Goal: Information Seeking & Learning: Understand process/instructions

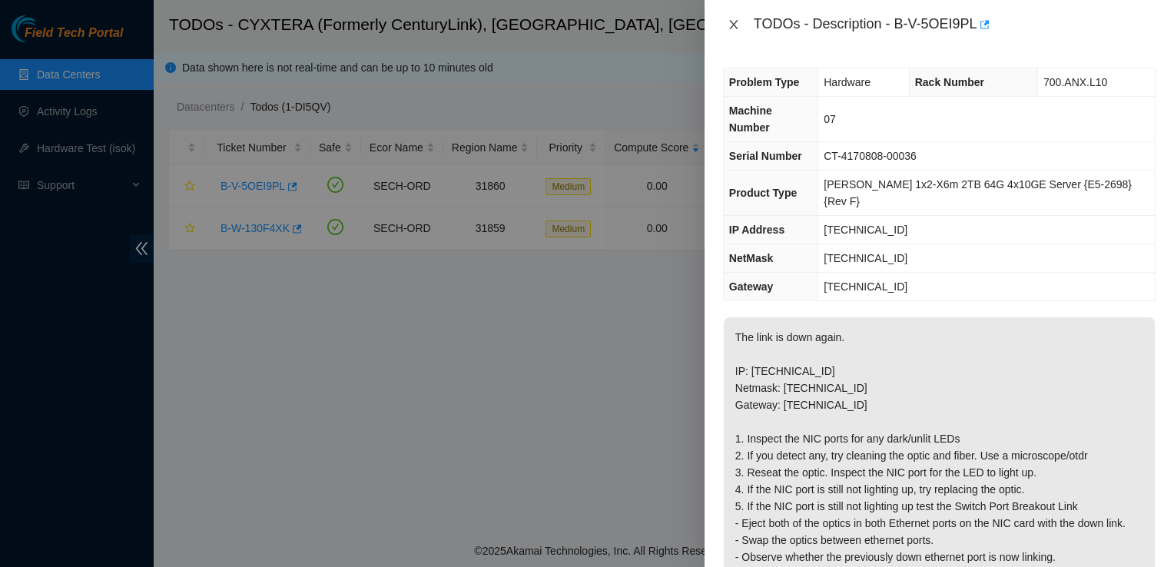
click at [731, 20] on icon "close" at bounding box center [734, 24] width 12 height 12
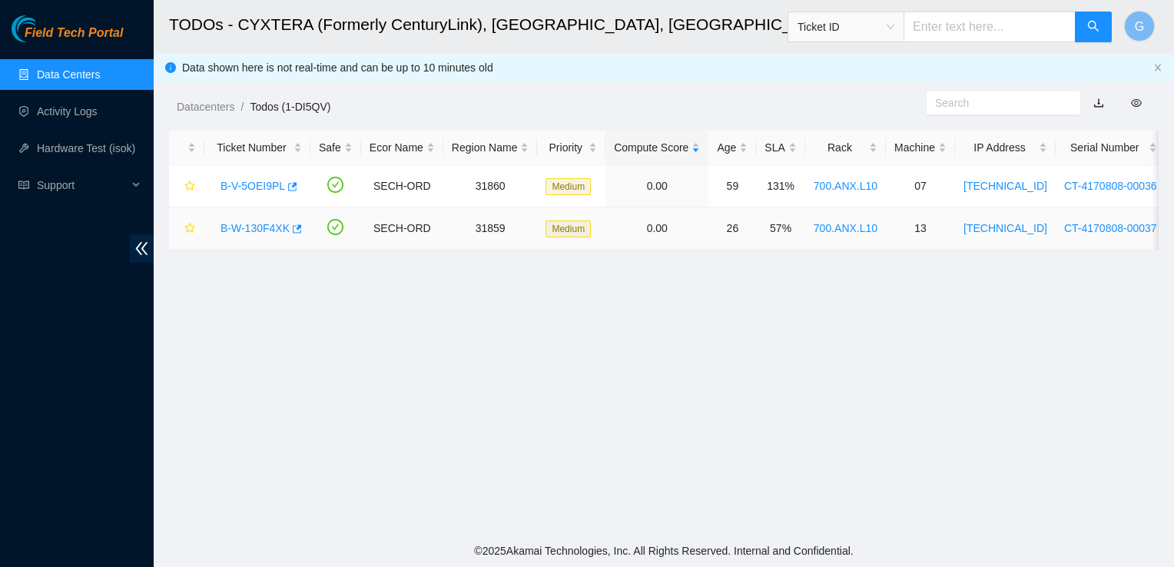
click at [257, 223] on link "B-W-130F4XK" at bounding box center [254, 228] width 69 height 12
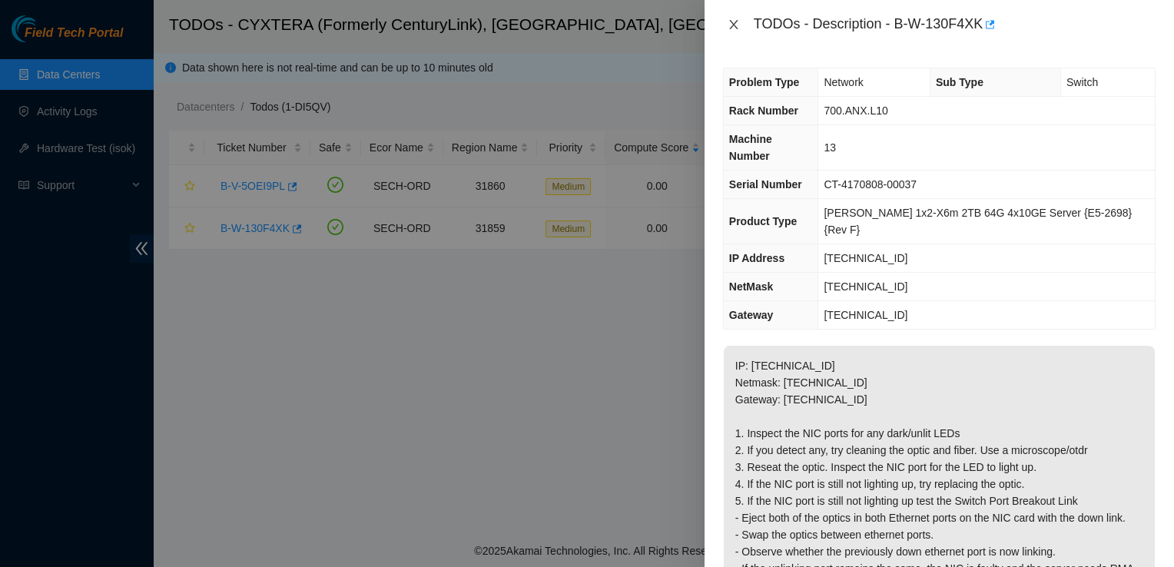
click at [734, 25] on icon "close" at bounding box center [733, 24] width 8 height 9
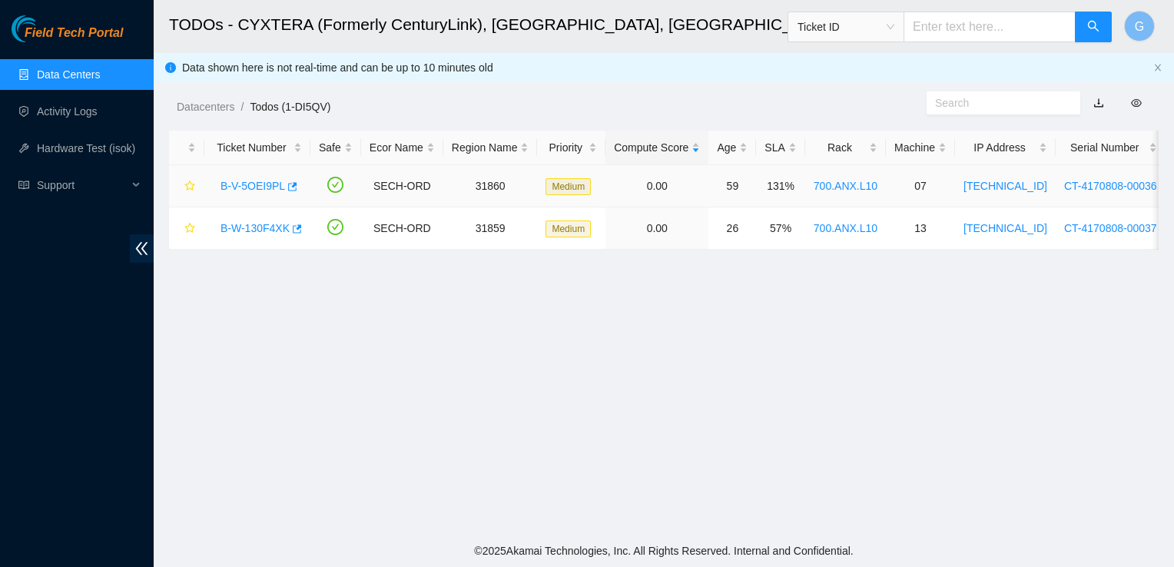
click at [246, 186] on link "B-V-5OEI9PL" at bounding box center [252, 186] width 65 height 12
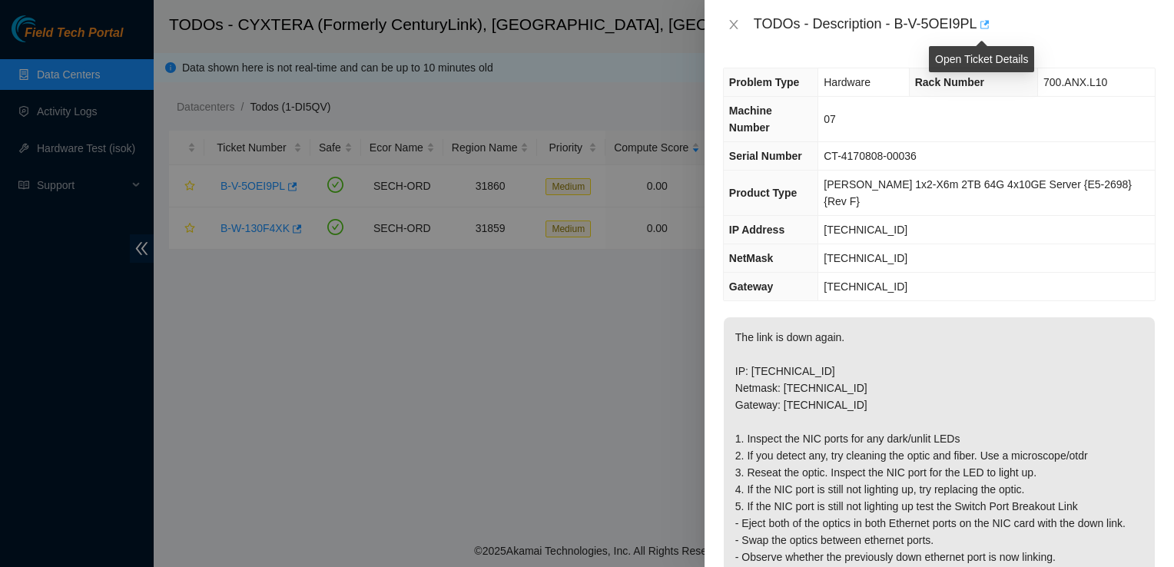
click at [978, 20] on icon "button" at bounding box center [983, 24] width 11 height 11
drag, startPoint x: 898, startPoint y: 18, endPoint x: 973, endPoint y: 20, distance: 75.3
click at [973, 20] on div "TODOs - Description - B-V-5OEI9PL" at bounding box center [955, 24] width 402 height 25
drag, startPoint x: 973, startPoint y: 20, endPoint x: 916, endPoint y: 23, distance: 57.7
copy div "B-V-5OEI9PL"
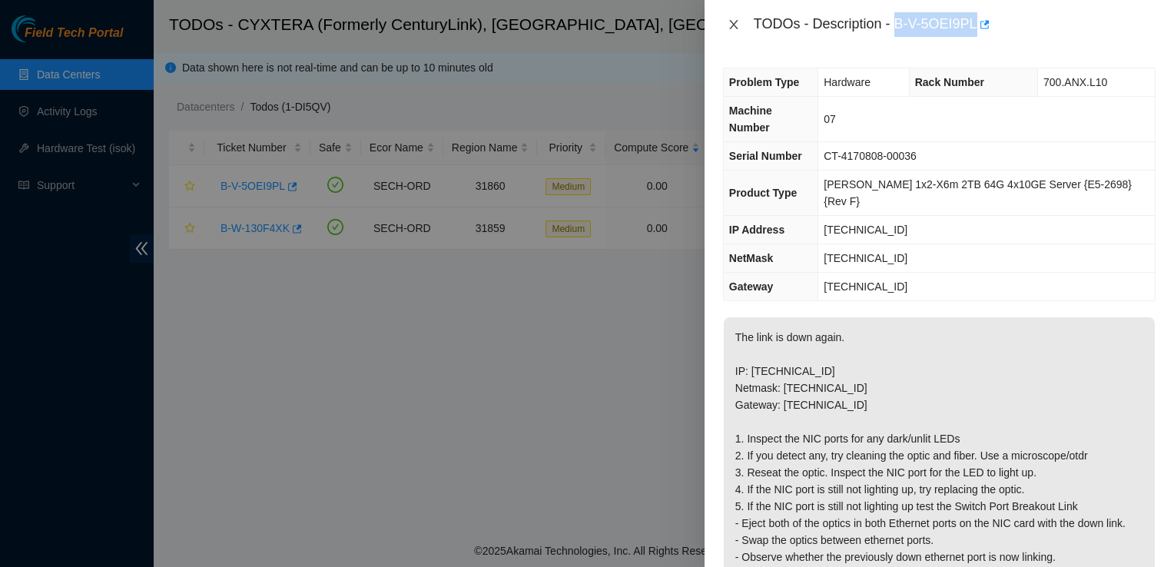
click at [733, 22] on icon "close" at bounding box center [734, 24] width 12 height 12
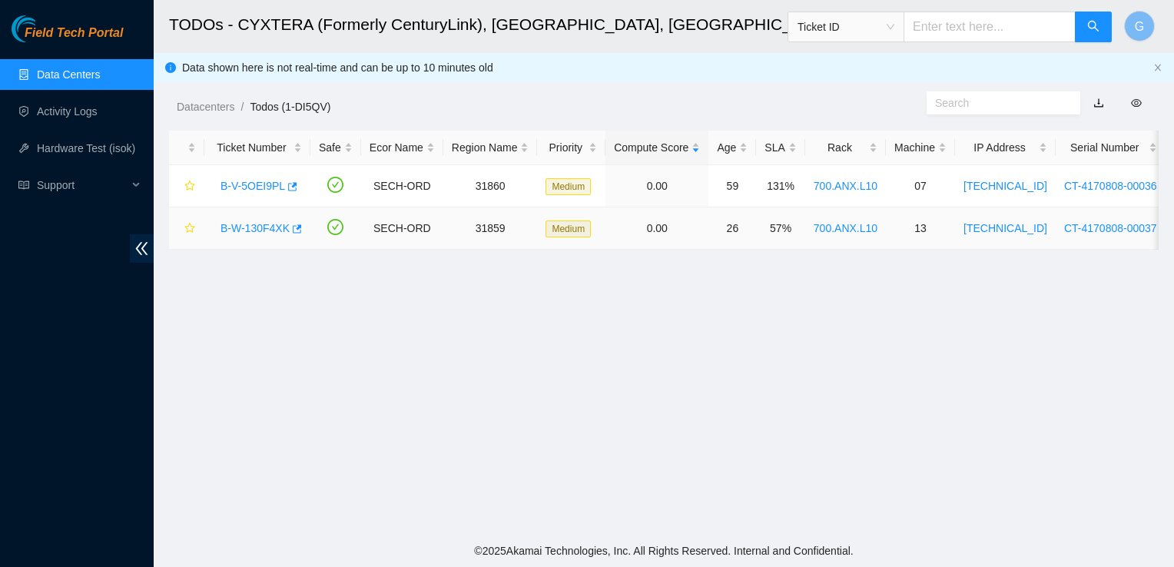
click at [246, 225] on link "B-W-130F4XK" at bounding box center [254, 228] width 69 height 12
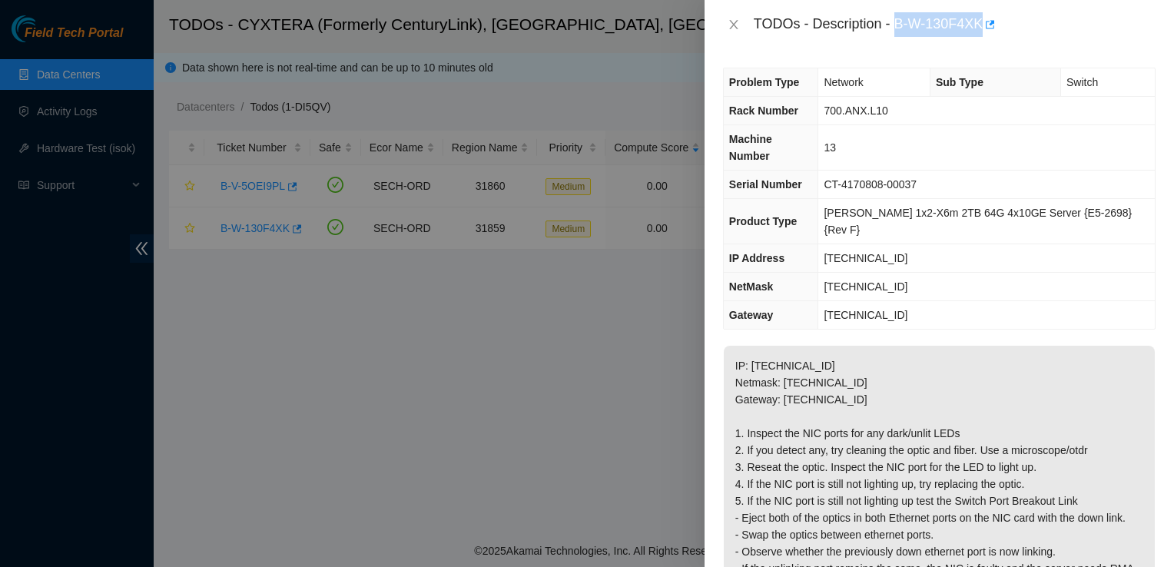
drag, startPoint x: 897, startPoint y: 20, endPoint x: 982, endPoint y: 21, distance: 85.3
click at [982, 21] on div "TODOs - Description - B-W-130F4XK" at bounding box center [955, 24] width 402 height 25
drag, startPoint x: 982, startPoint y: 21, endPoint x: 962, endPoint y: 21, distance: 20.0
copy div "B-W-130F4XK"
click at [744, 26] on button "Close" at bounding box center [734, 25] width 22 height 15
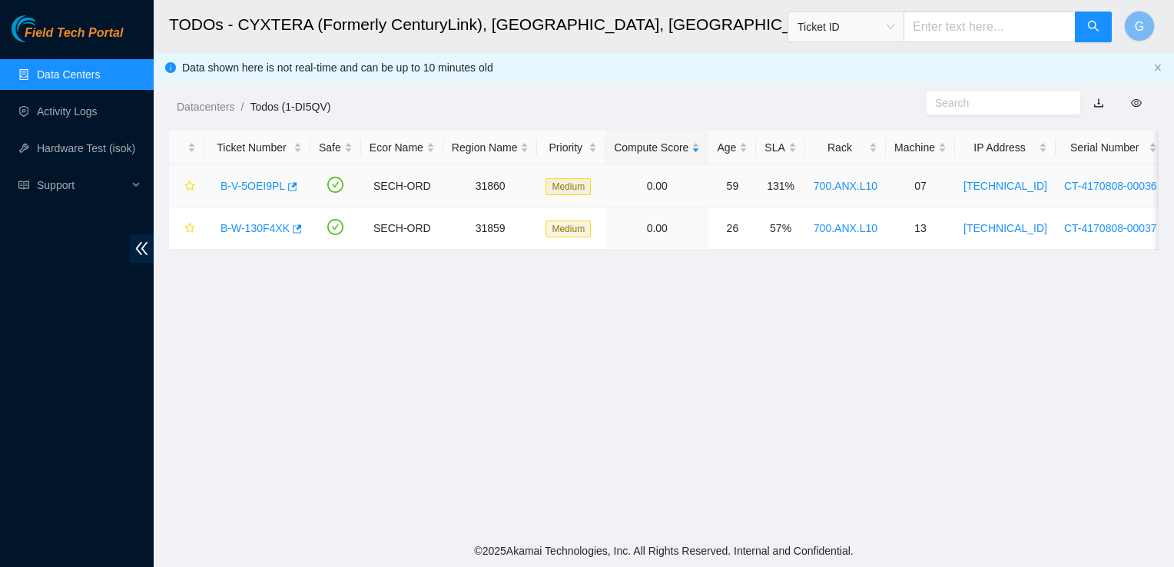
drag, startPoint x: 260, startPoint y: 180, endPoint x: 366, endPoint y: 148, distance: 110.8
click at [260, 180] on link "B-V-5OEI9PL" at bounding box center [252, 186] width 65 height 12
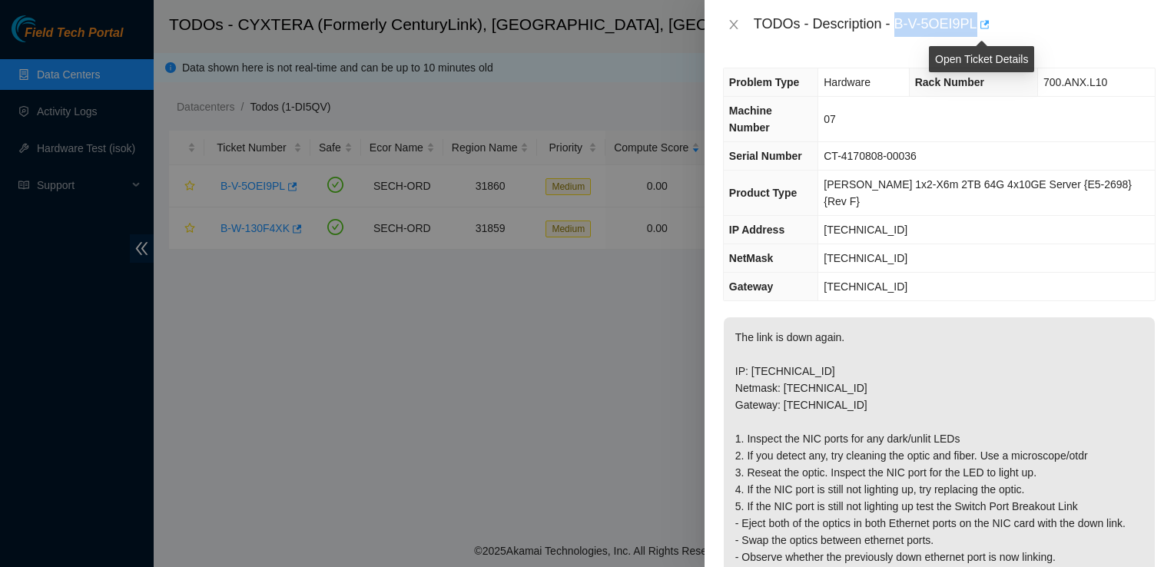
drag, startPoint x: 897, startPoint y: 21, endPoint x: 977, endPoint y: 22, distance: 79.9
click at [977, 22] on div "TODOs - Description - B-V-5OEI9PL" at bounding box center [955, 24] width 402 height 25
drag, startPoint x: 977, startPoint y: 22, endPoint x: 940, endPoint y: 20, distance: 36.9
copy div "B-V-5OEI9PL"
